Goal: Download file/media

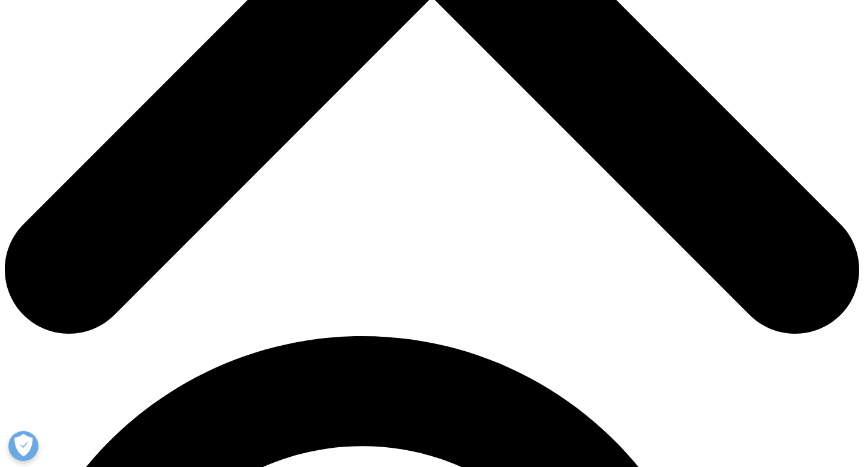
scroll to position [541, 0]
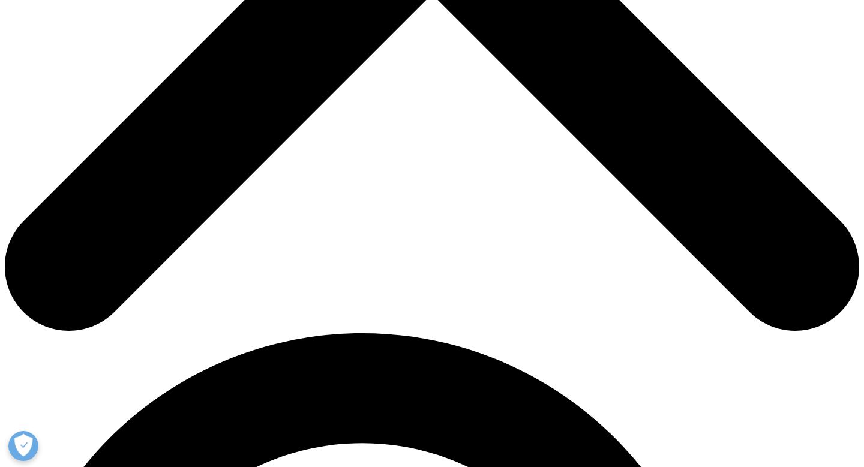
type input "Marvellous"
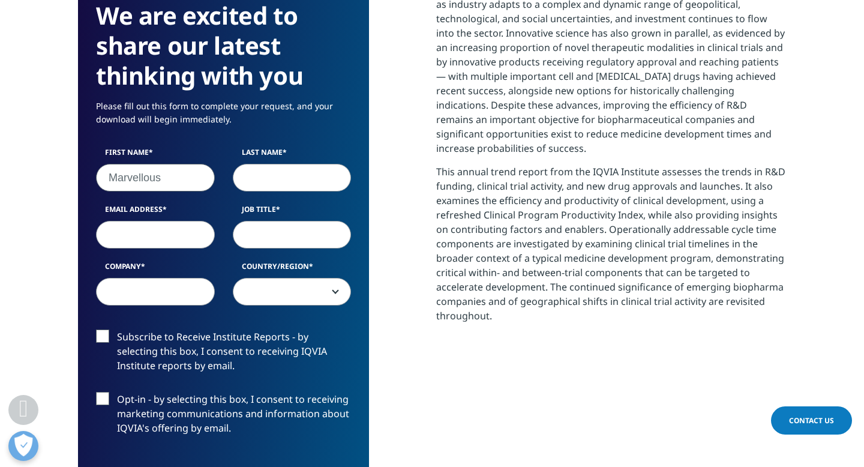
type input "Ododoh"
select select "[GEOGRAPHIC_DATA]"
click at [169, 233] on input "Email Address" at bounding box center [155, 235] width 119 height 28
type input "[EMAIL_ADDRESS][PERSON_NAME][DOMAIN_NAME]"
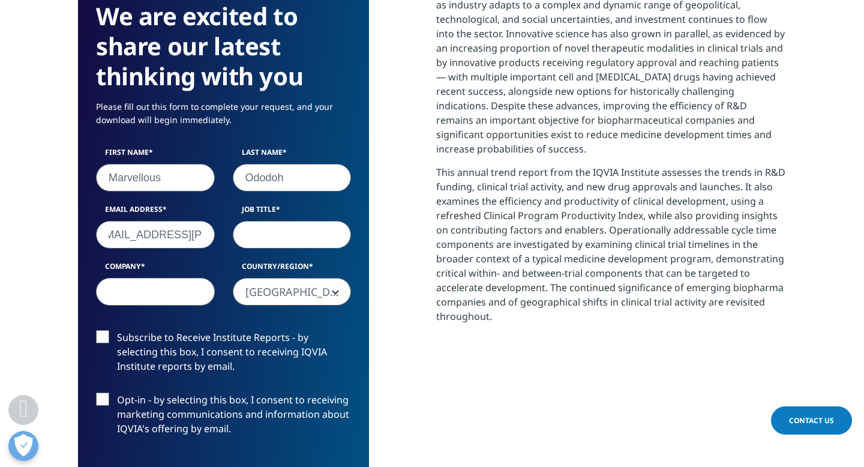
scroll to position [0, 0]
type input "Student"
type input "[PERSON_NAME] STATE Univerisyt"
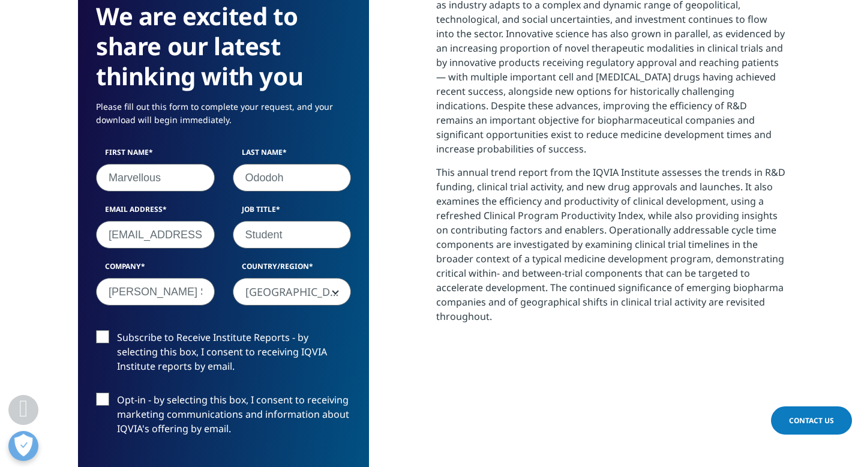
click at [104, 333] on label "Subscribe to Receive Institute Reports - by selecting this box, I consent to re…" at bounding box center [223, 355] width 255 height 50
click at [117, 330] on input "Subscribe to Receive Institute Reports - by selecting this box, I consent to re…" at bounding box center [117, 330] width 0 height 0
click at [100, 336] on label "Subscribe to Receive Institute Reports - by selecting this box, I consent to re…" at bounding box center [223, 355] width 255 height 50
click at [117, 330] on input "Subscribe to Receive Institute Reports - by selecting this box, I consent to re…" at bounding box center [117, 330] width 0 height 0
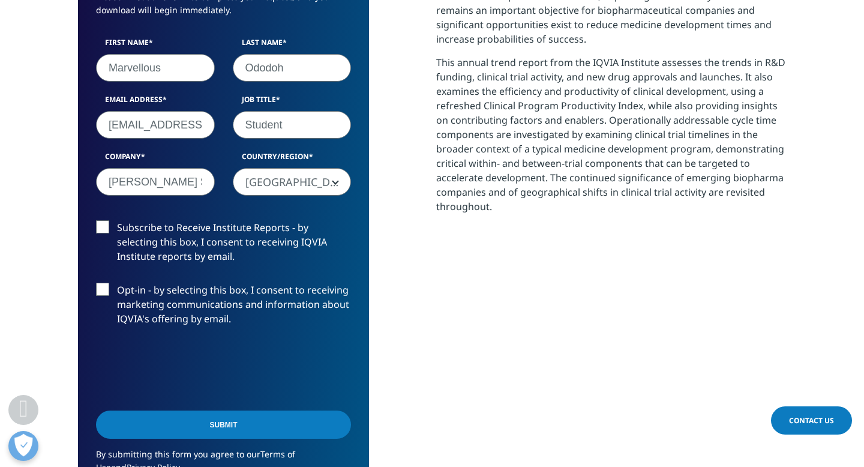
scroll to position [669, 0]
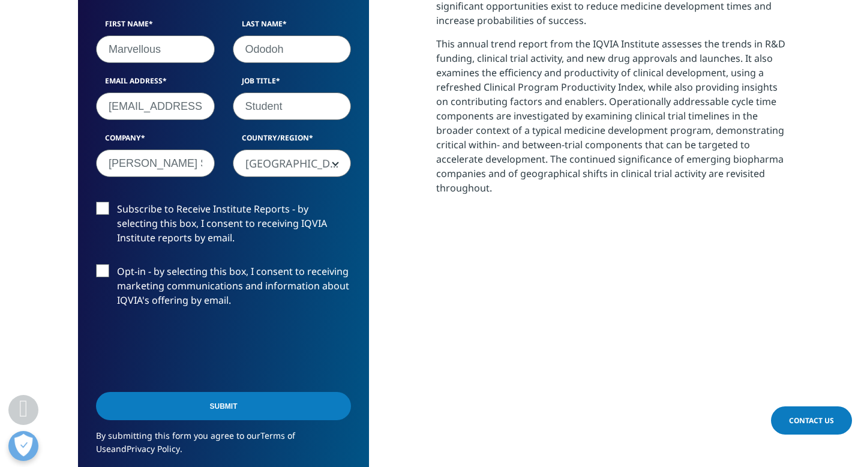
click at [179, 401] on input "Submit" at bounding box center [223, 406] width 255 height 28
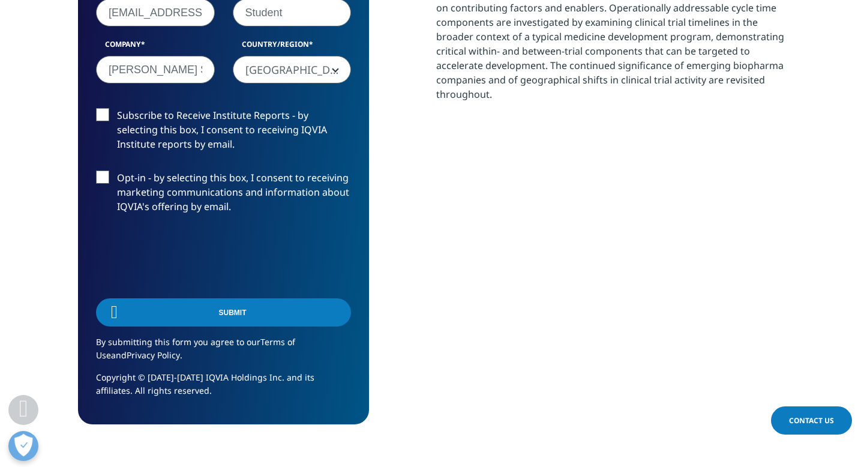
scroll to position [6, 6]
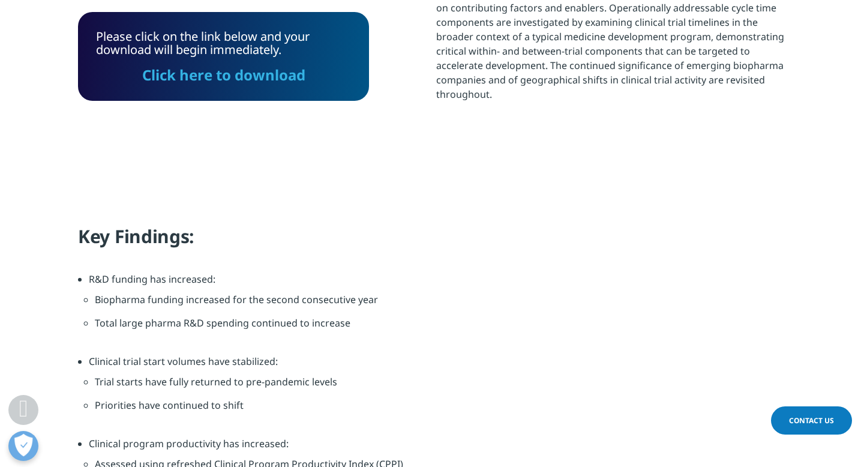
click at [206, 80] on link "Click here to download" at bounding box center [223, 75] width 163 height 20
